Goal: Download file/media

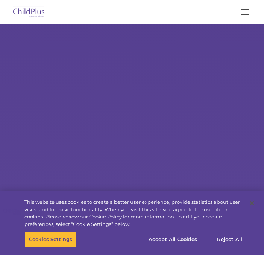
select select "MEDIUM"
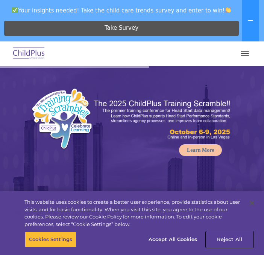
click at [223, 239] on button "Reject All" at bounding box center [229, 239] width 47 height 16
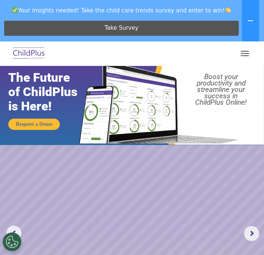
scroll to position [65, 0]
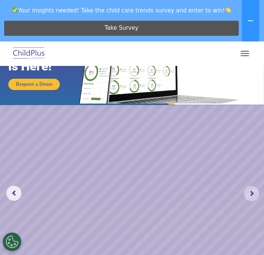
click at [255, 191] on rs-arrow at bounding box center [251, 193] width 15 height 15
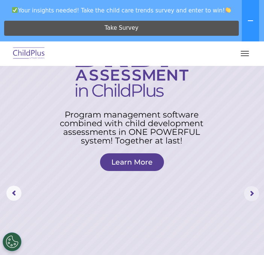
click at [251, 194] on rs-arrow at bounding box center [251, 193] width 15 height 15
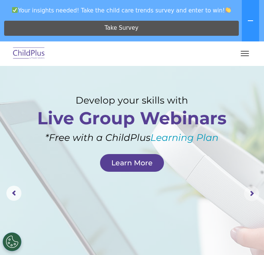
click at [251, 195] on rs-arrow at bounding box center [251, 193] width 15 height 15
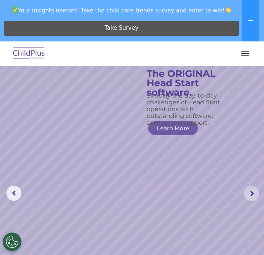
click at [251, 195] on rs-arrow at bounding box center [251, 193] width 15 height 15
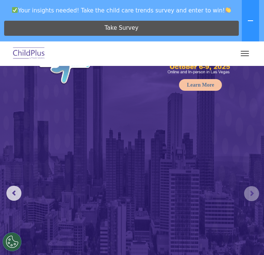
click at [251, 195] on rs-arrow at bounding box center [251, 193] width 15 height 15
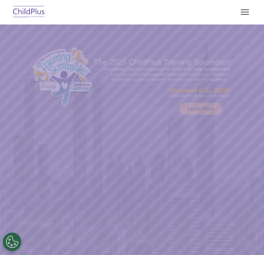
select select "MEDIUM"
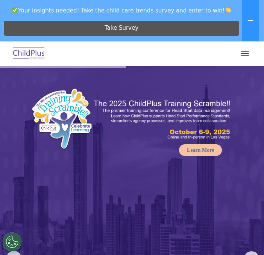
click at [246, 56] on button "button" at bounding box center [245, 53] width 16 height 12
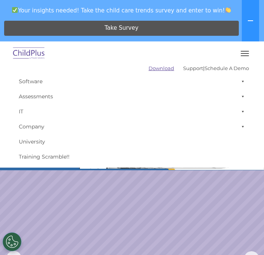
click at [149, 70] on link "Download" at bounding box center [162, 68] width 26 height 6
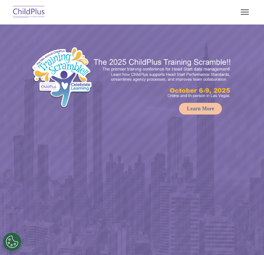
select select "MEDIUM"
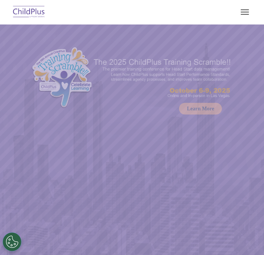
select select "MEDIUM"
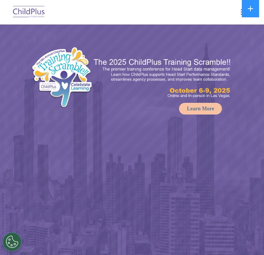
select select "MEDIUM"
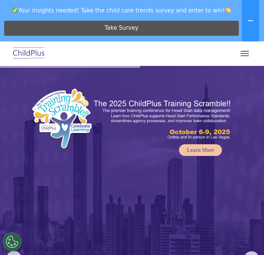
click at [245, 51] on span "button" at bounding box center [245, 51] width 8 height 1
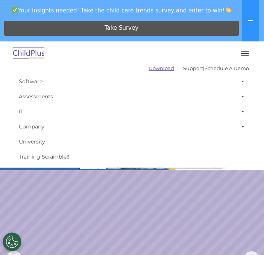
click at [149, 69] on link "Download" at bounding box center [162, 68] width 26 height 6
